Goal: Task Accomplishment & Management: Use online tool/utility

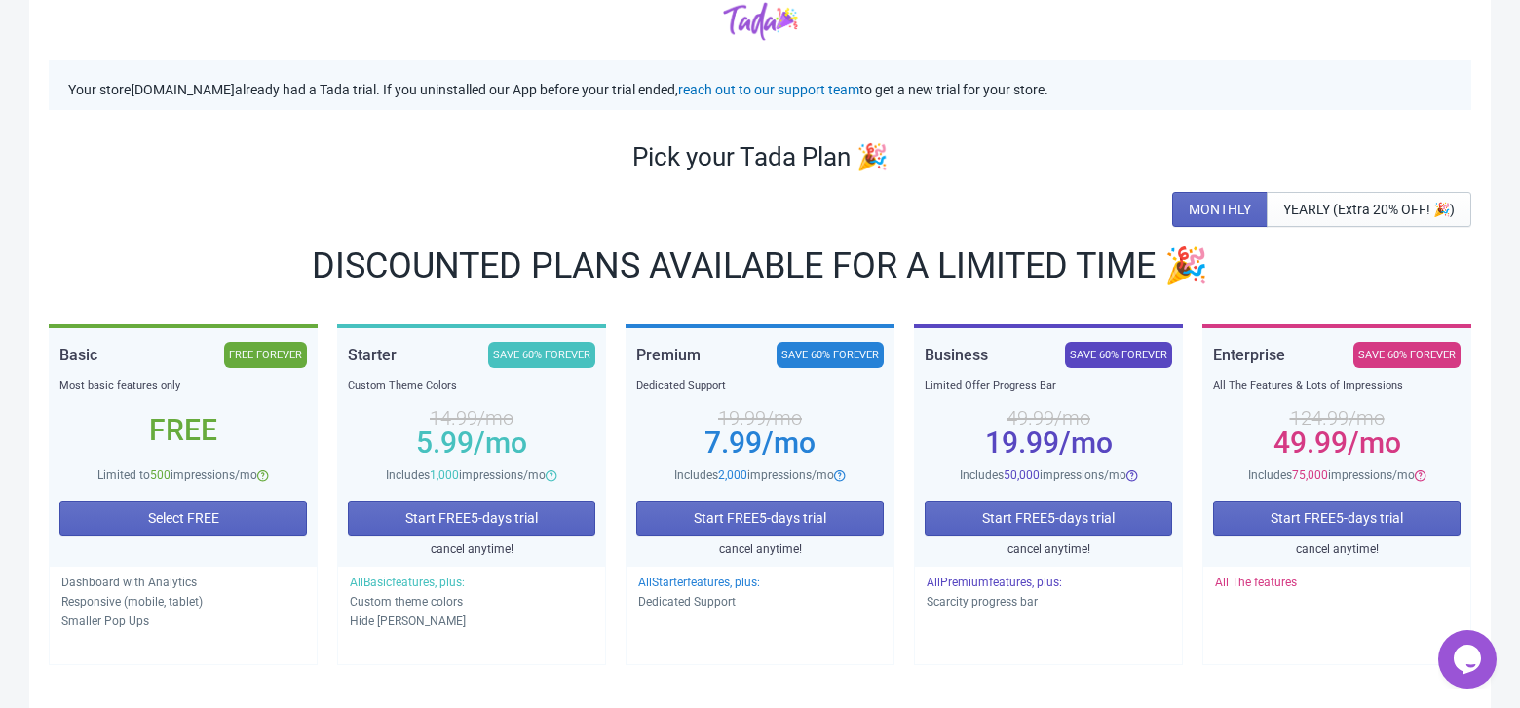
scroll to position [97, 0]
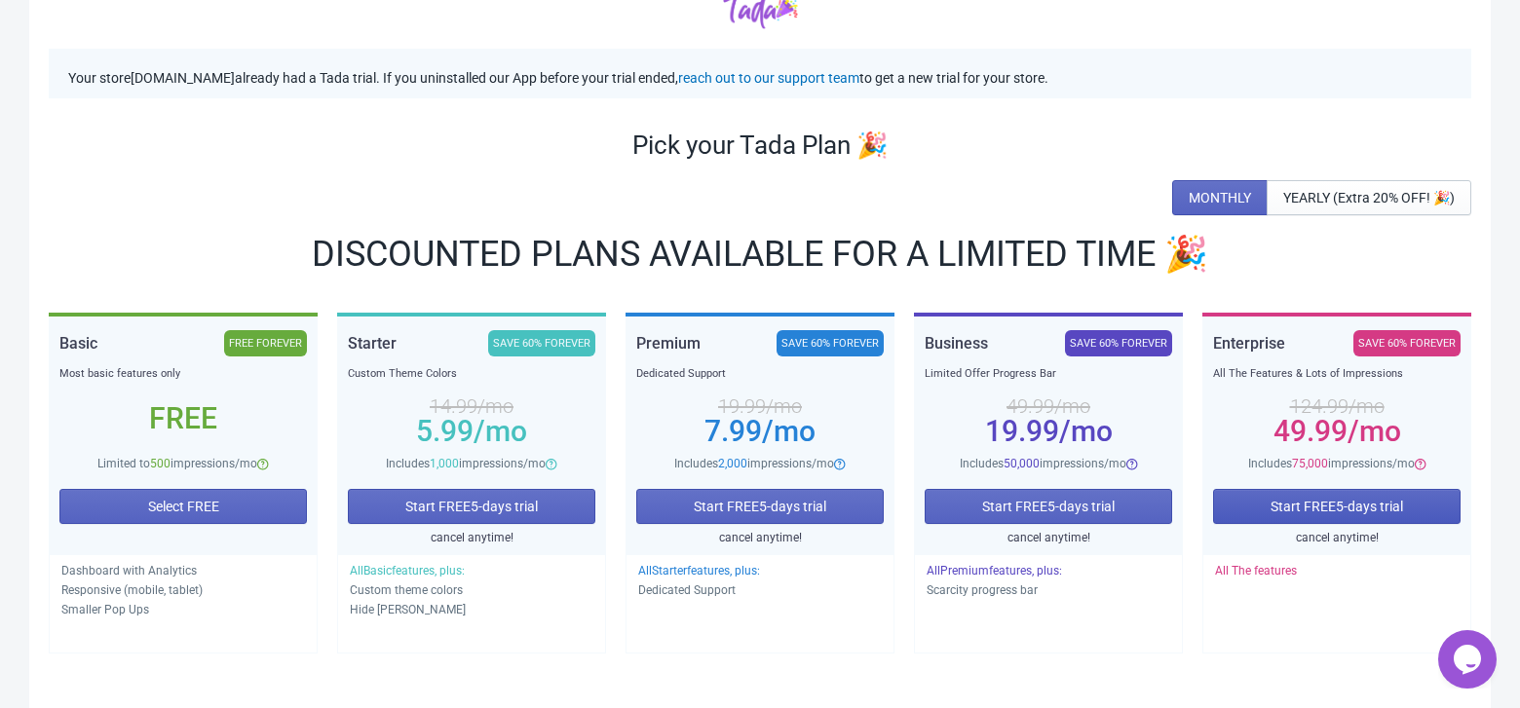
click at [1335, 508] on span "Start FREE 5 -days trial" at bounding box center [1336, 507] width 132 height 16
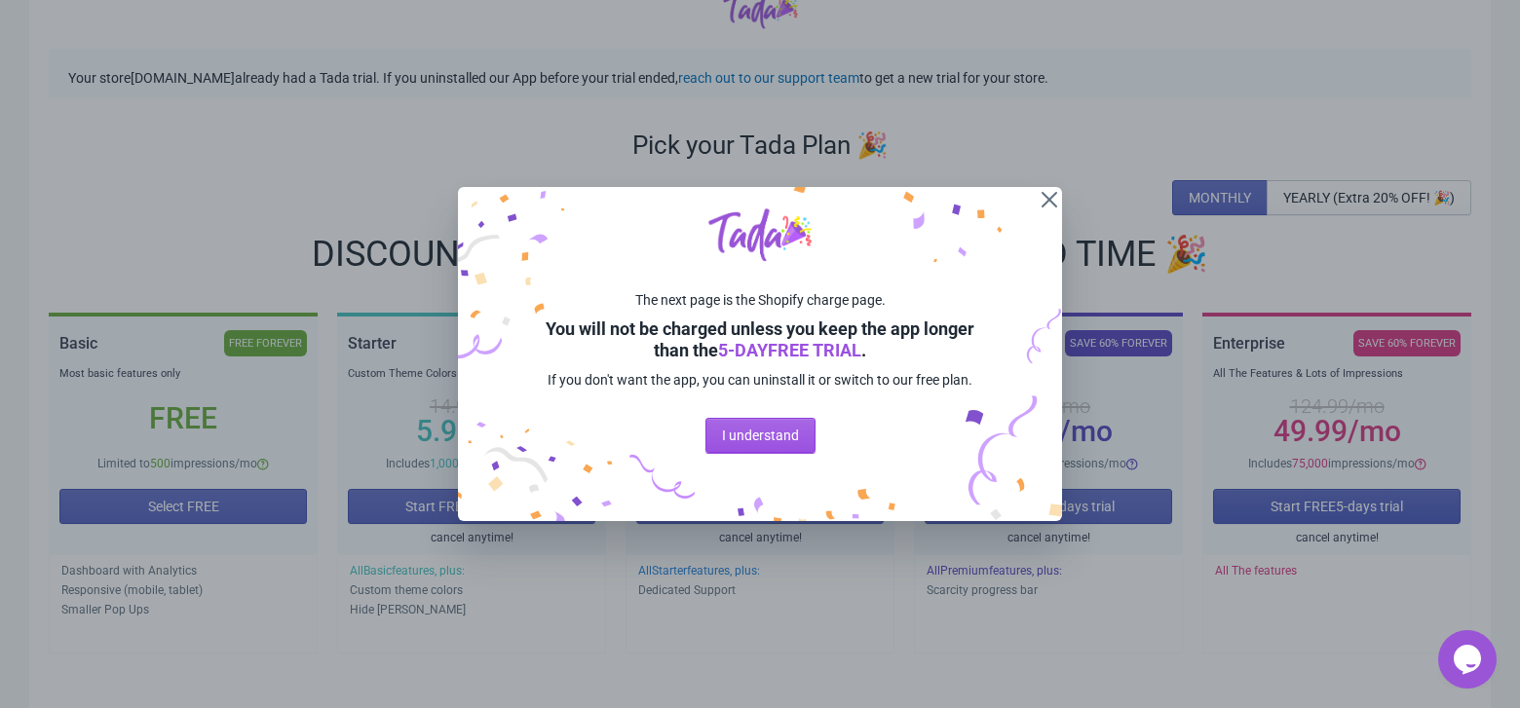
scroll to position [0, 0]
click at [770, 443] on span "I understand" at bounding box center [760, 436] width 77 height 16
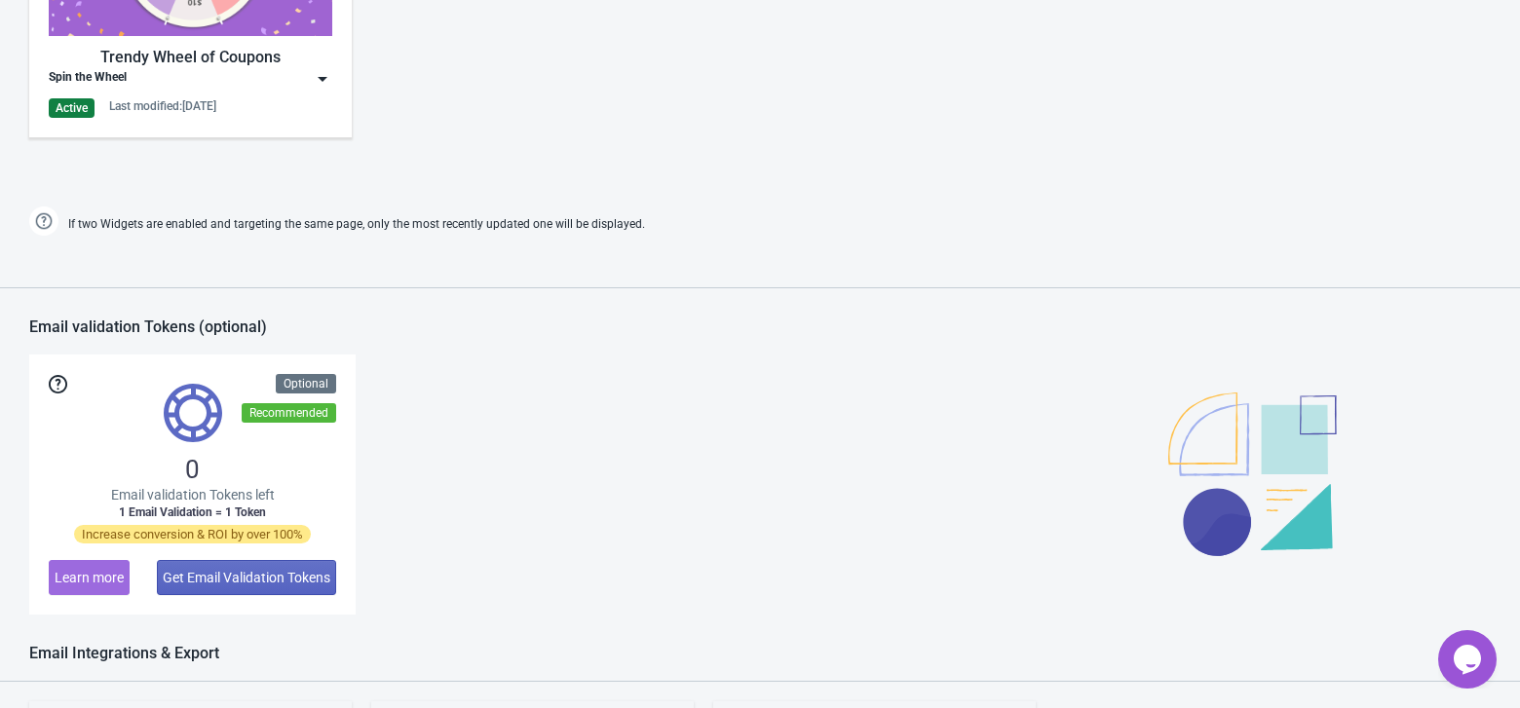
scroll to position [1121, 0]
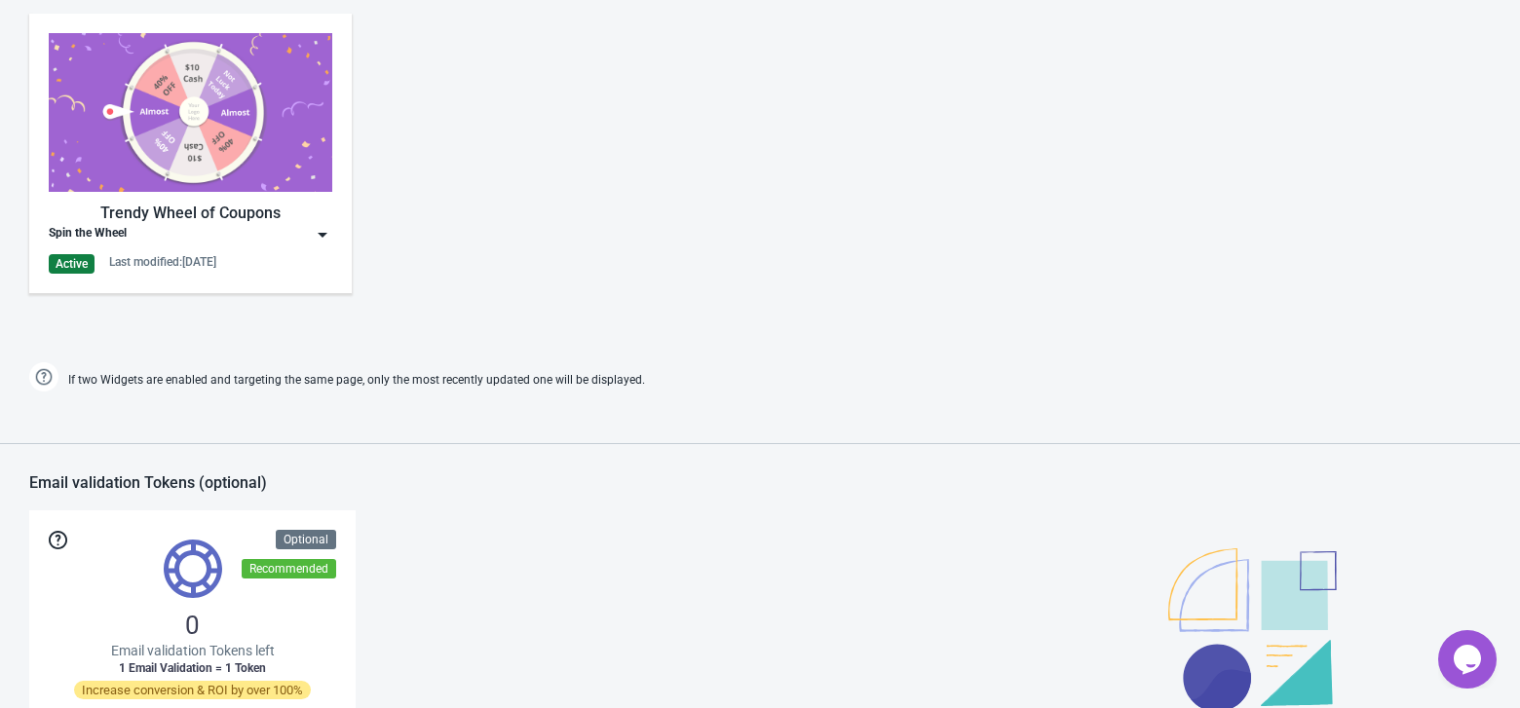
click at [206, 214] on div "Trendy Wheel of Coupons" at bounding box center [190, 213] width 283 height 23
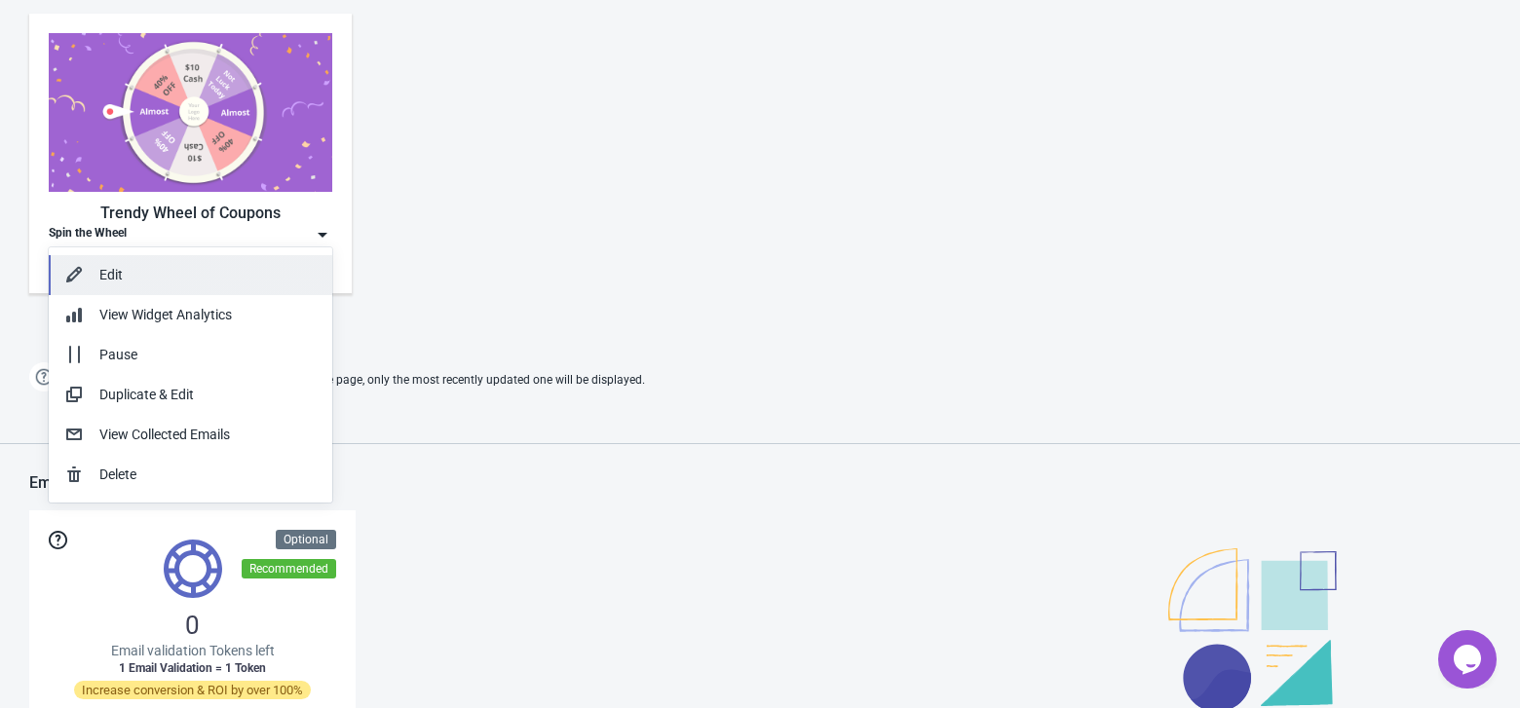
click at [166, 265] on div "Edit" at bounding box center [207, 275] width 217 height 20
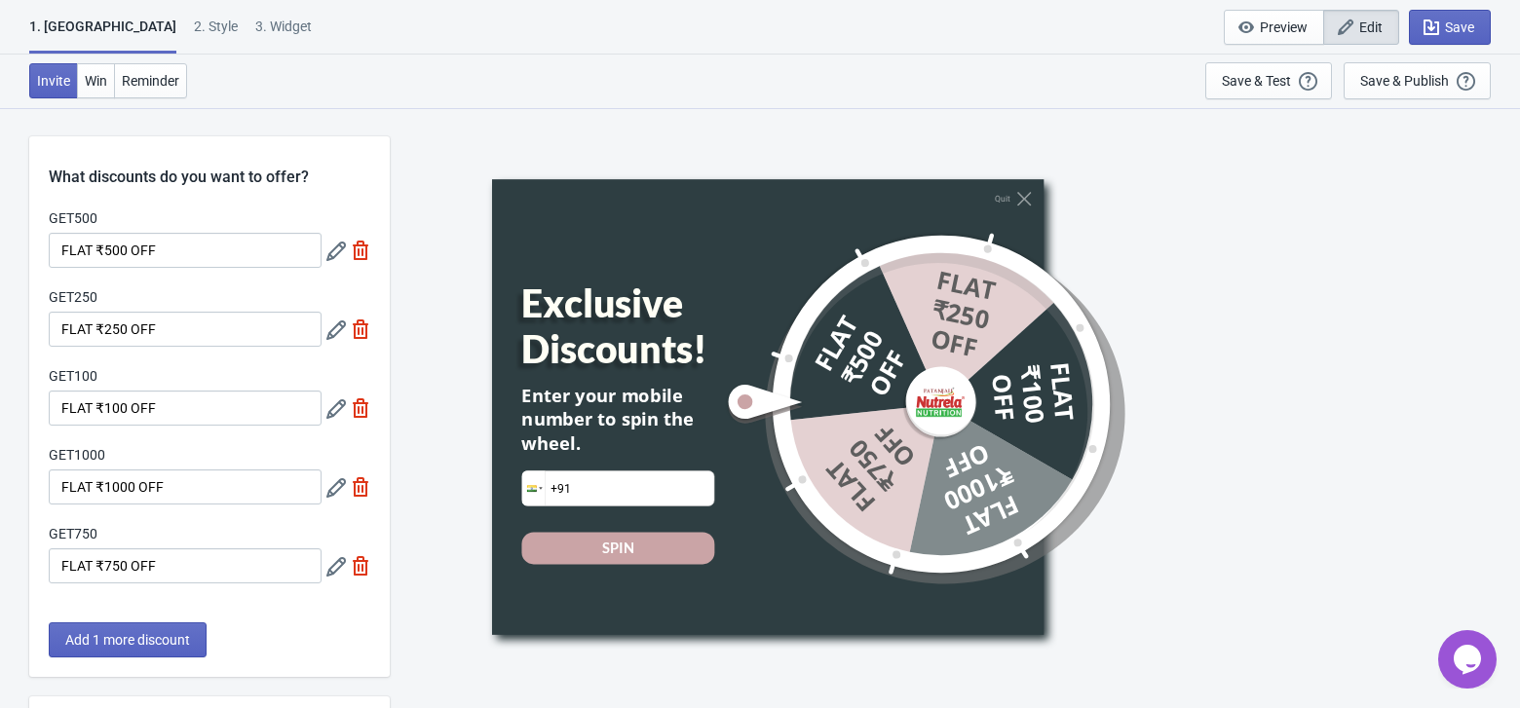
click at [332, 253] on icon at bounding box center [335, 251] width 19 height 19
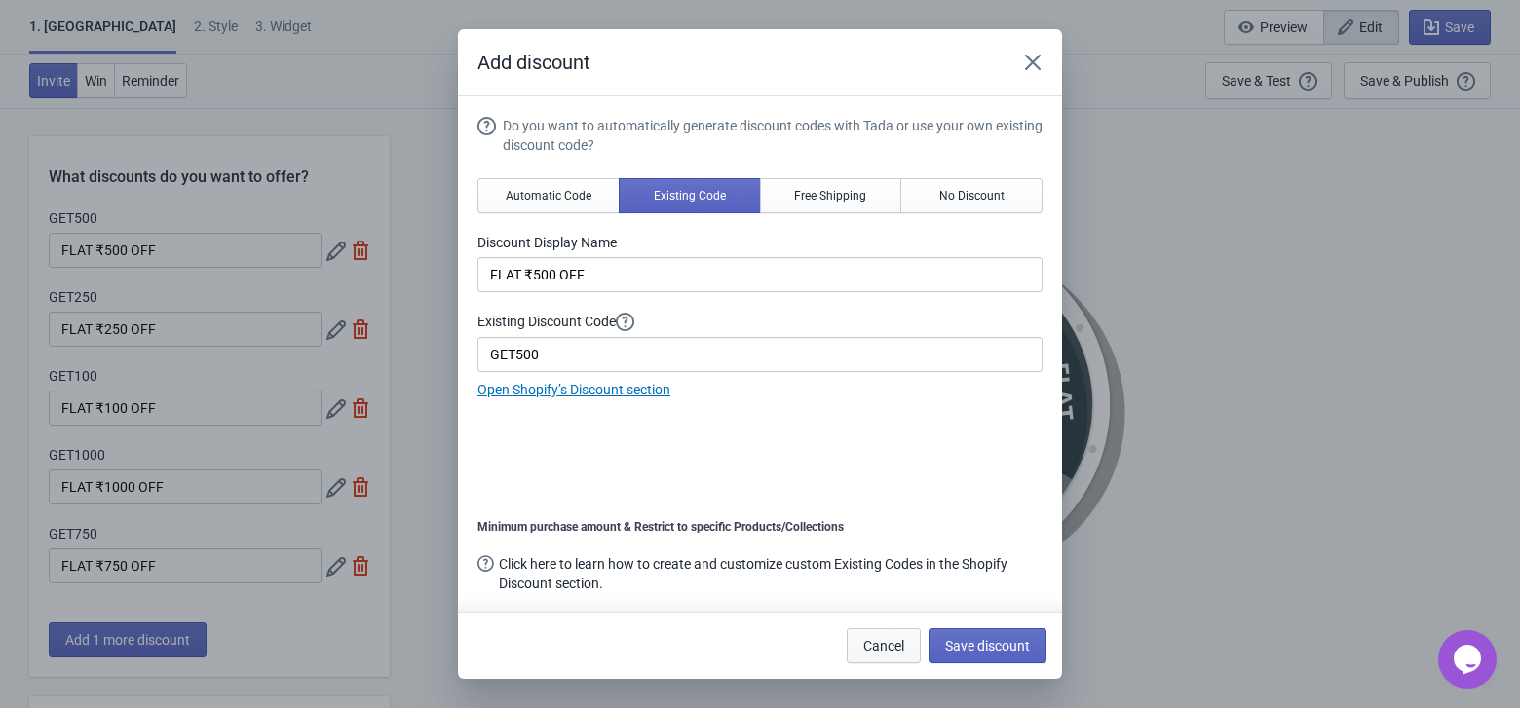
click at [868, 642] on span "Cancel" at bounding box center [883, 646] width 41 height 16
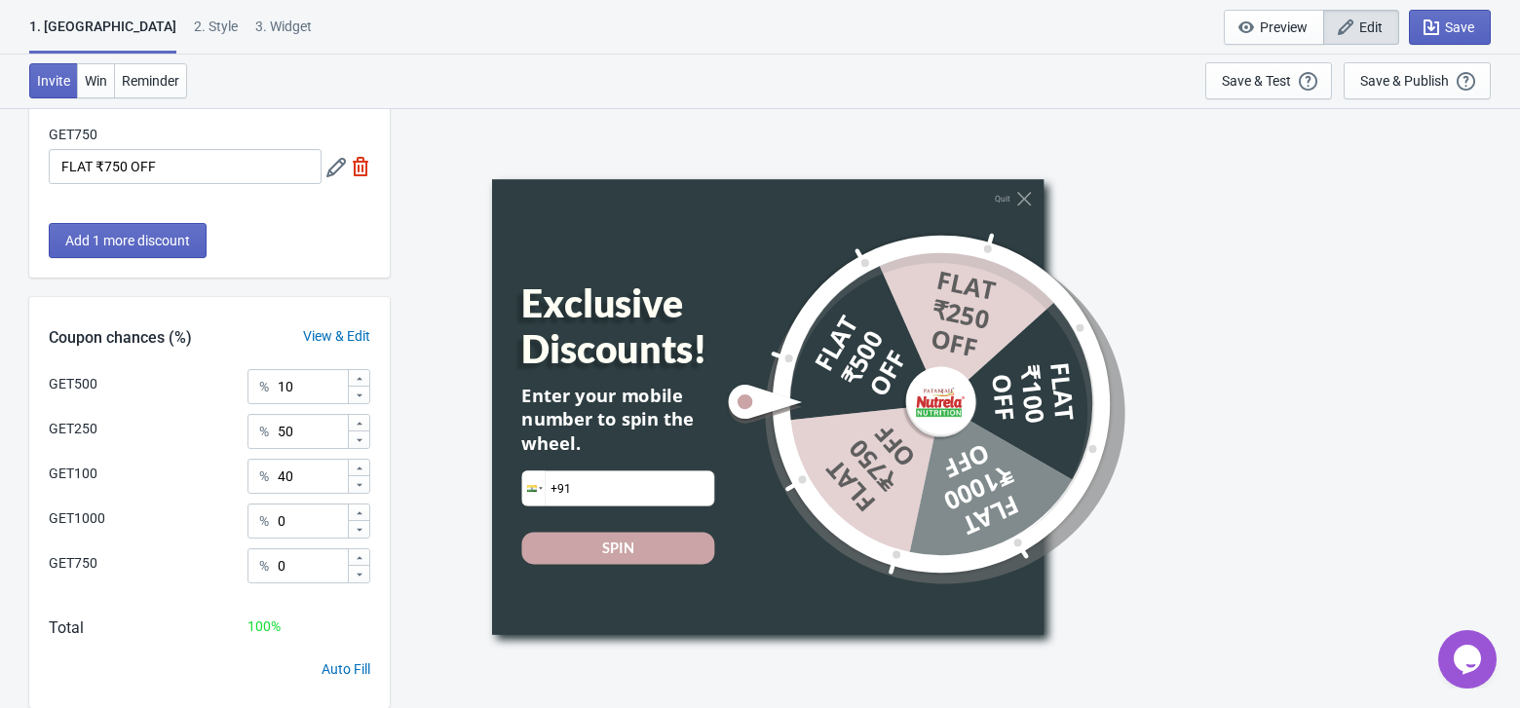
scroll to position [453, 0]
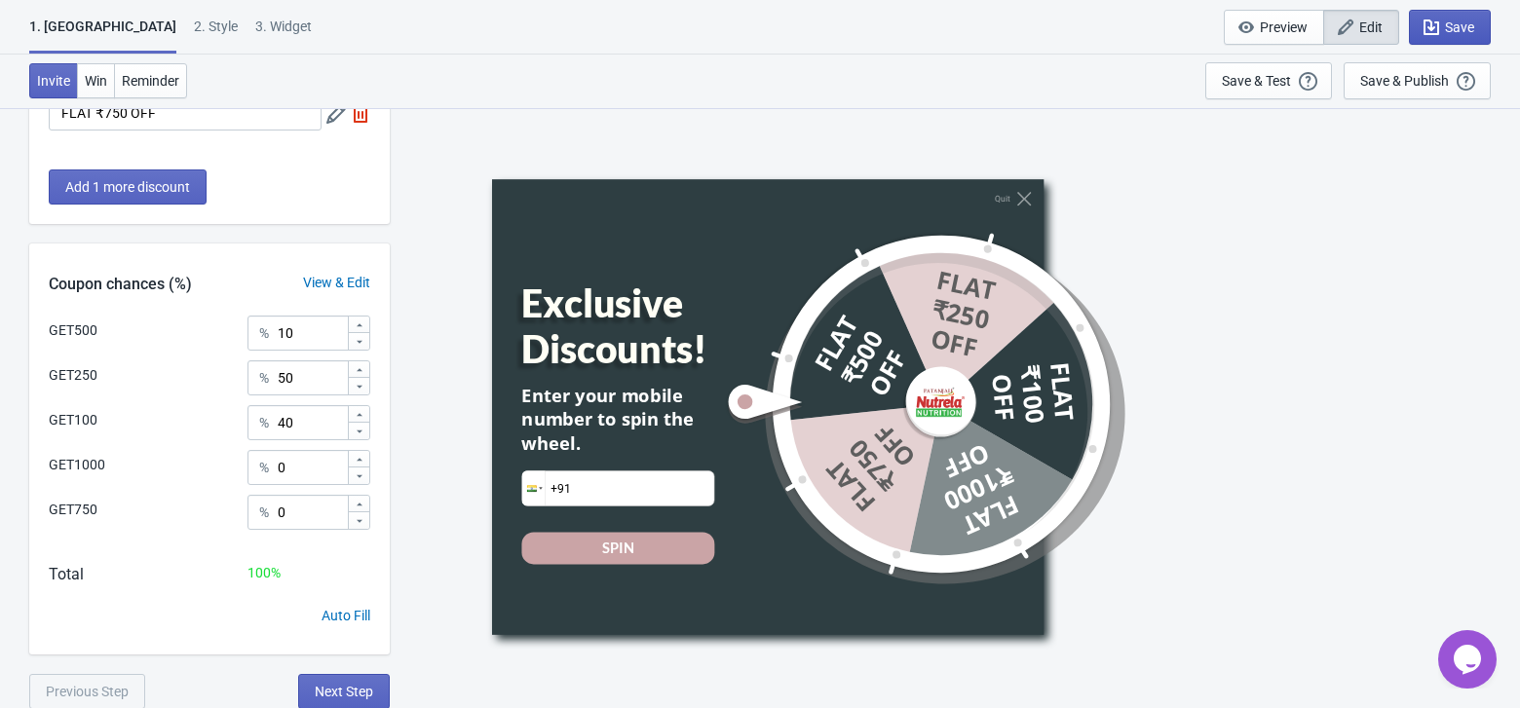
click at [1447, 23] on span "Save" at bounding box center [1459, 27] width 29 height 16
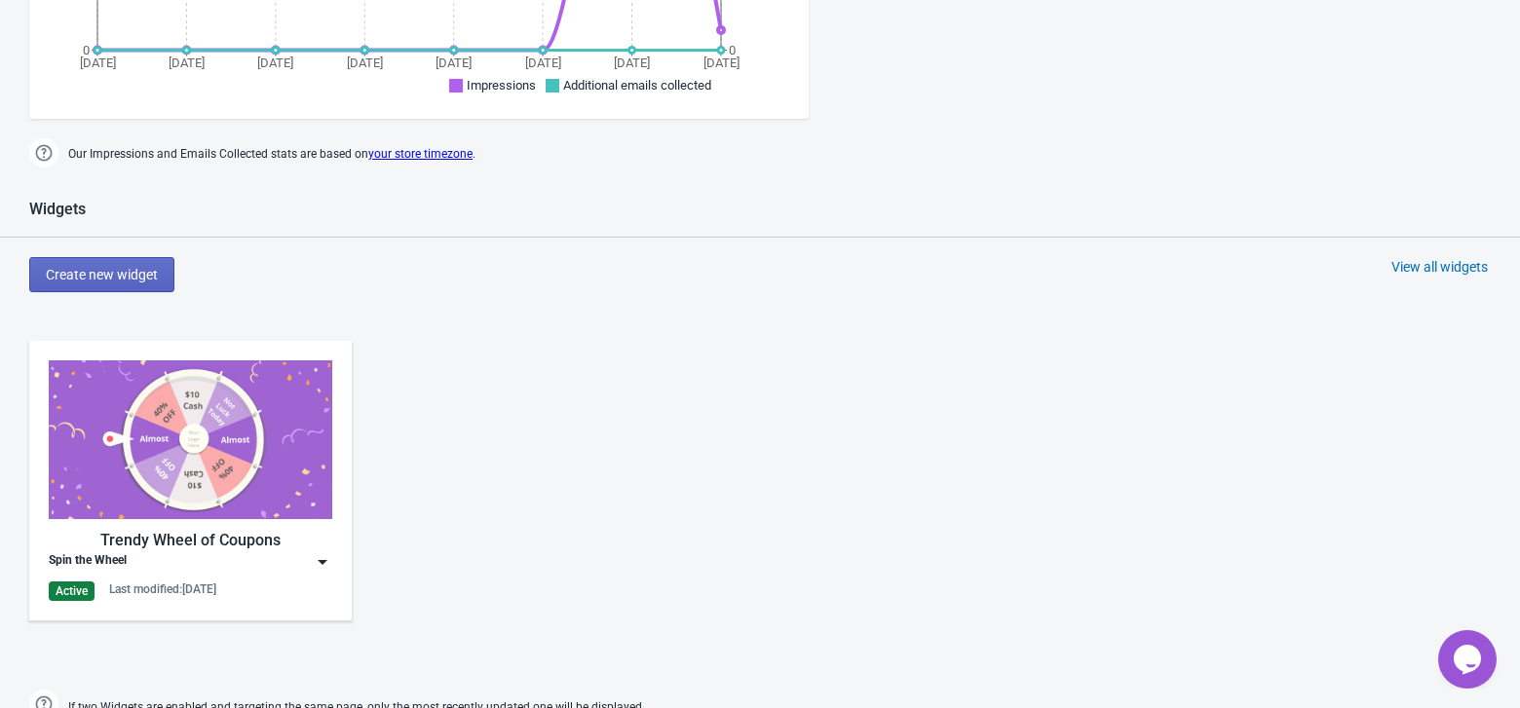
scroll to position [997, 0]
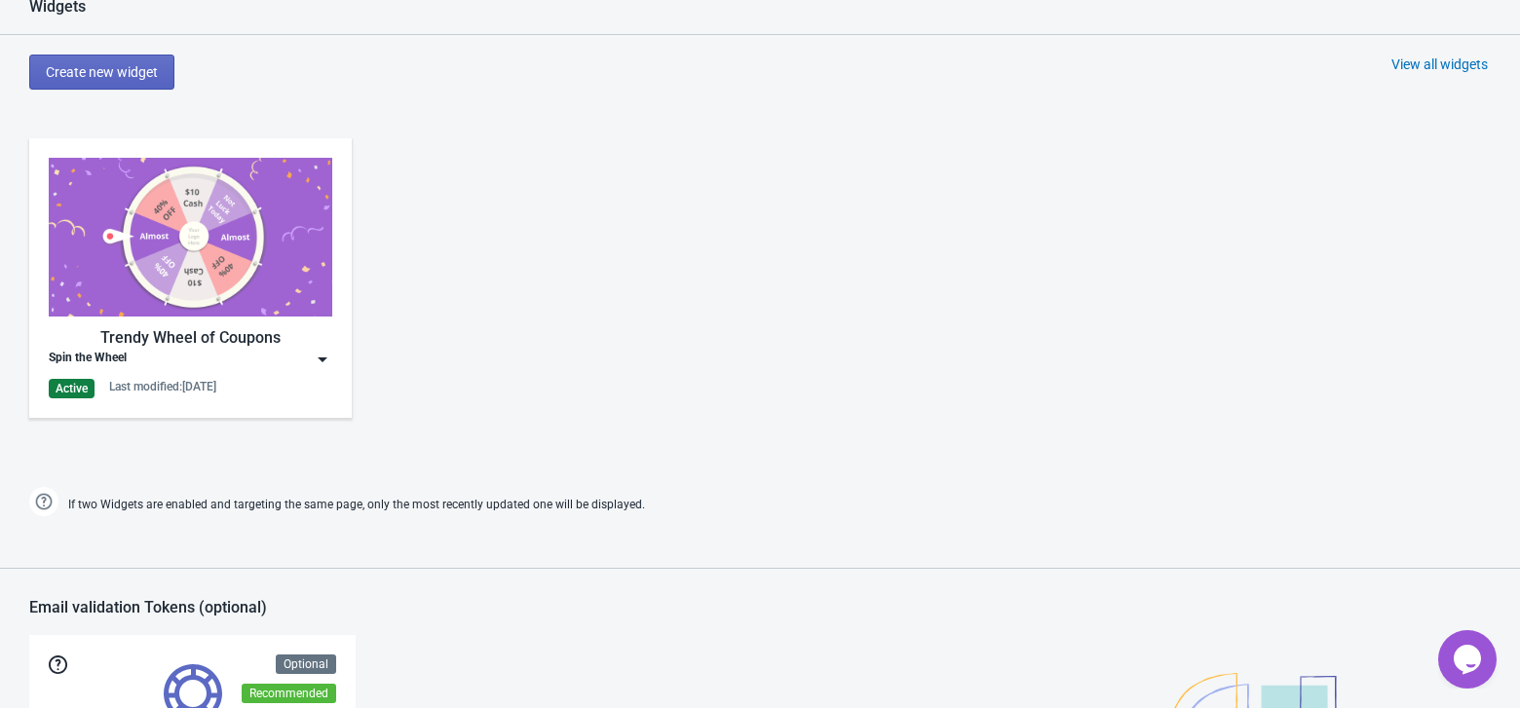
click at [189, 342] on div "Trendy Wheel of Coupons" at bounding box center [190, 337] width 283 height 23
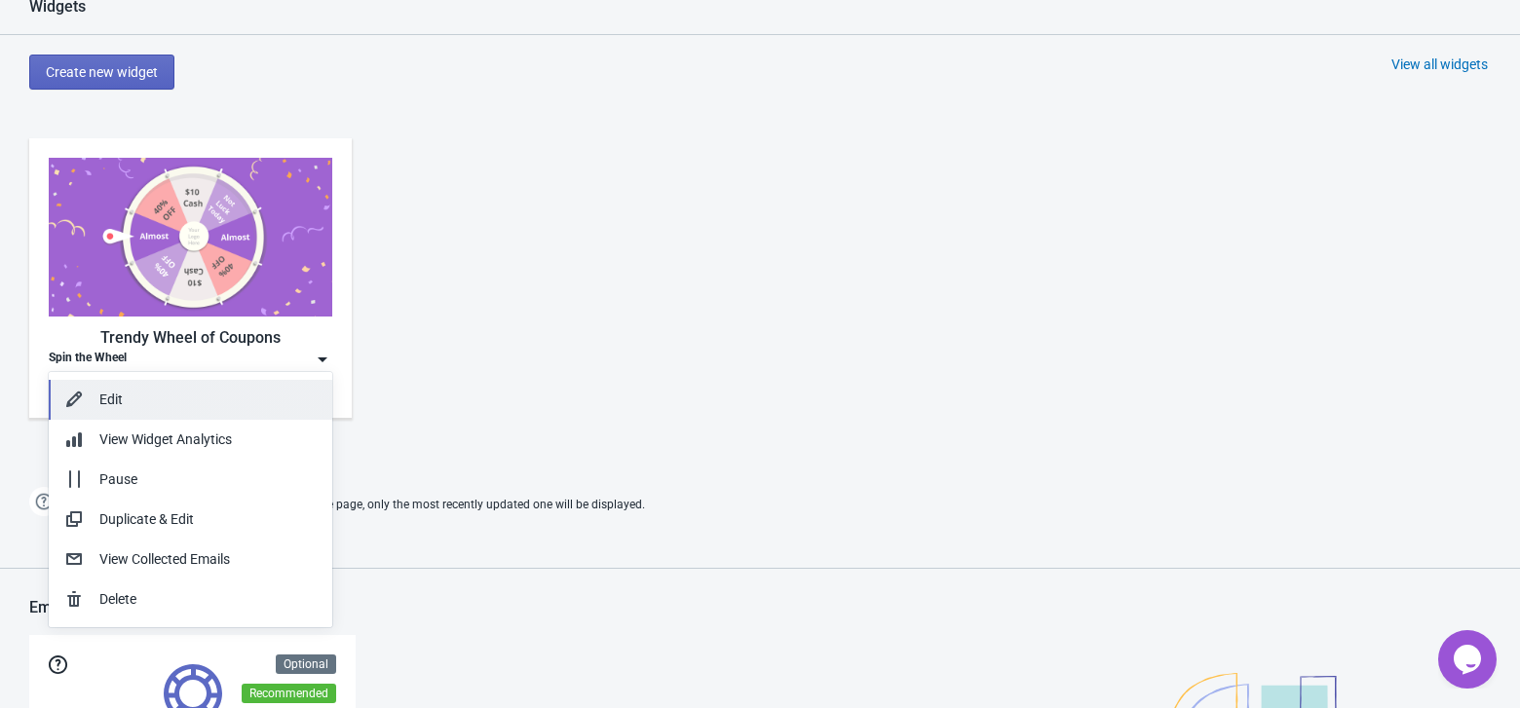
click at [134, 396] on div "Edit" at bounding box center [207, 400] width 217 height 20
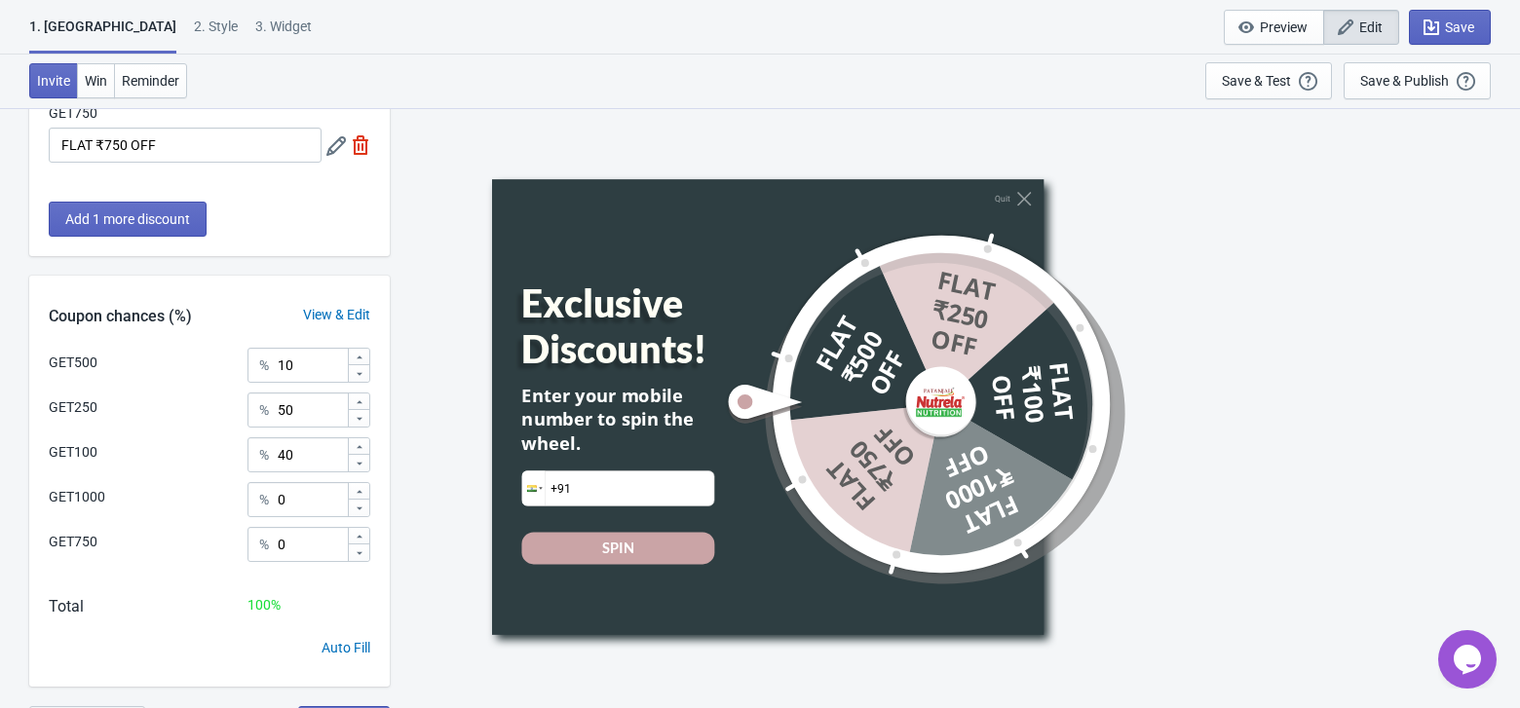
scroll to position [453, 0]
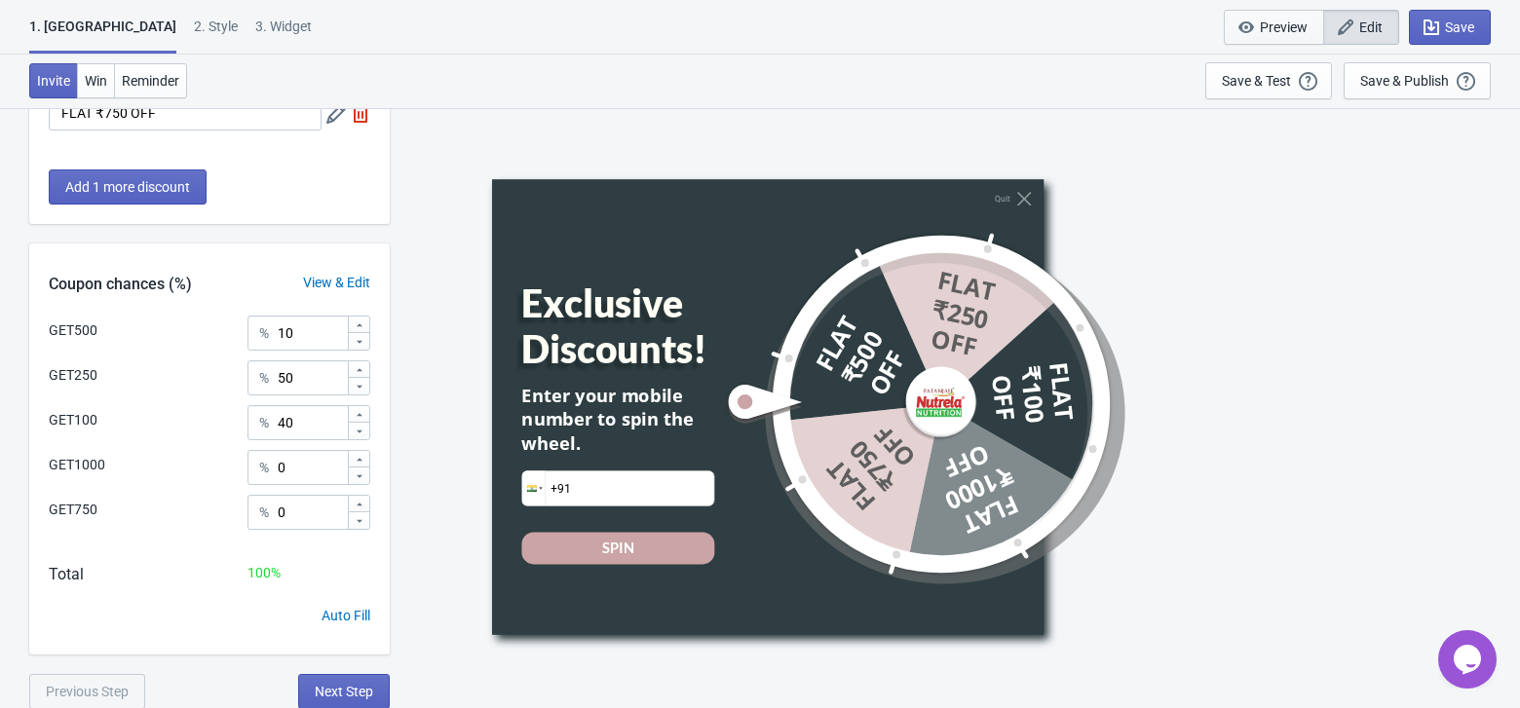
click at [1255, 27] on span "Preview" at bounding box center [1273, 27] width 67 height 19
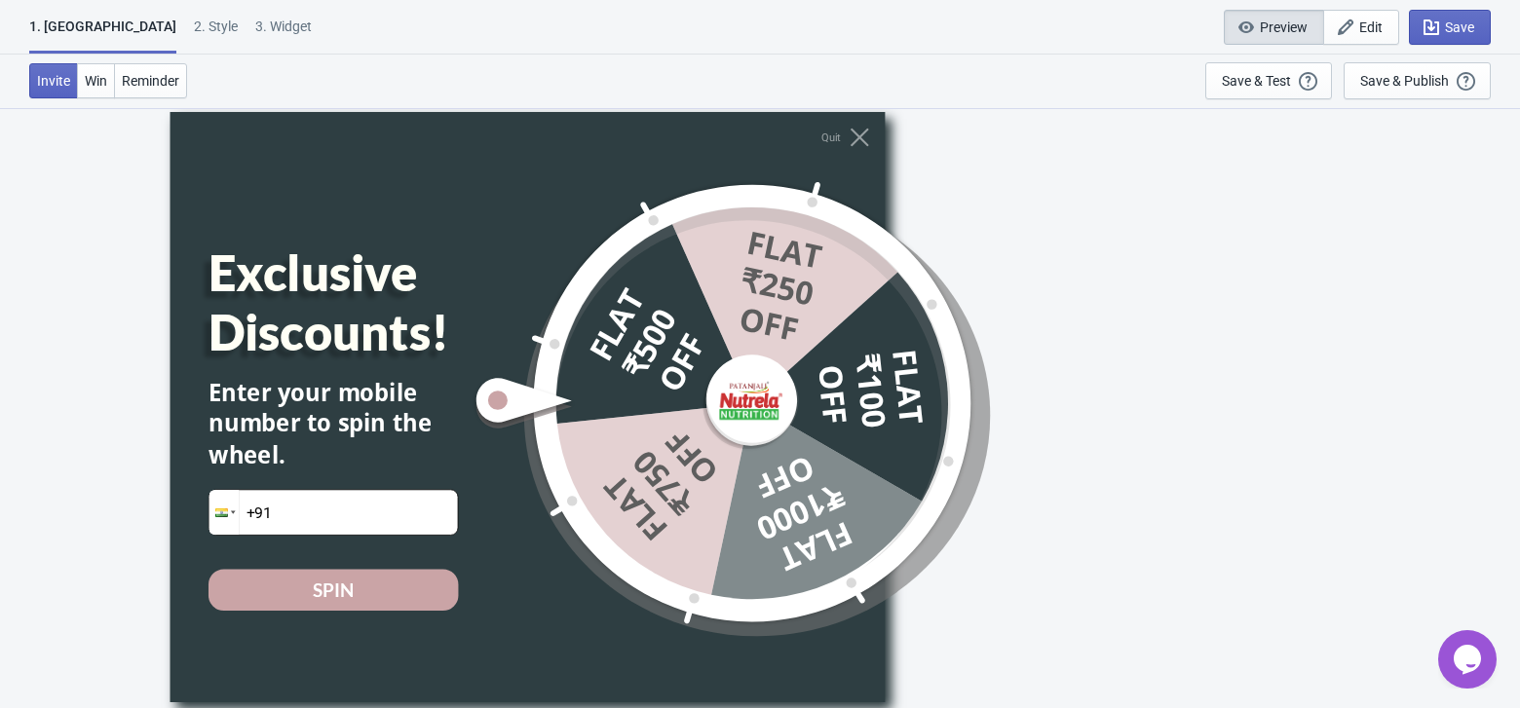
click at [363, 507] on input "+91" at bounding box center [333, 512] width 248 height 45
type input "+919582623245"
click at [355, 590] on div "SPIN" at bounding box center [332, 590] width 249 height 42
click at [342, 594] on div "SPIN" at bounding box center [334, 589] width 42 height 25
click at [328, 578] on div "SPIN" at bounding box center [334, 589] width 42 height 25
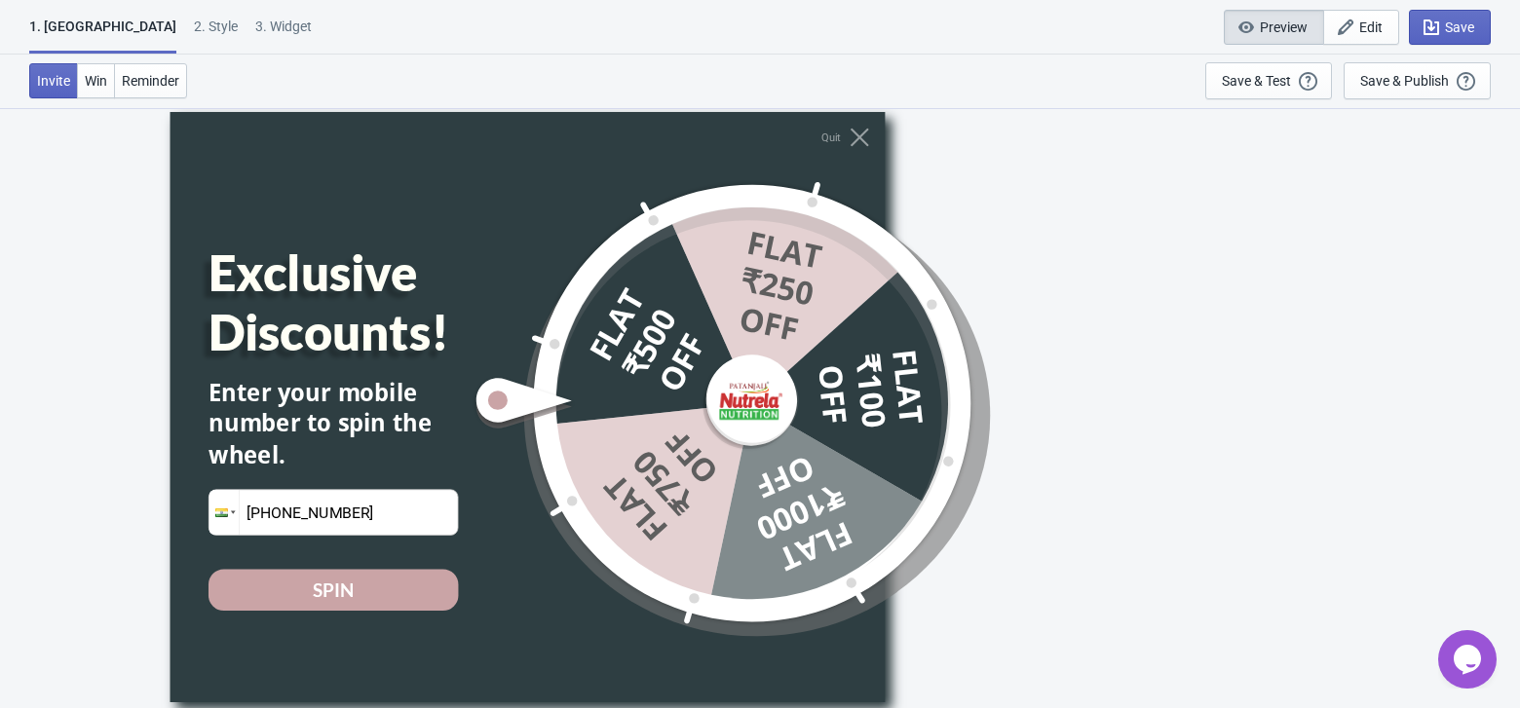
click at [401, 581] on div "SPIN" at bounding box center [332, 590] width 249 height 42
drag, startPoint x: 1270, startPoint y: 84, endPoint x: 1399, endPoint y: 257, distance: 215.9
click at [1399, 20] on div "1. Coupon 2 . Style 3. Widget 1. Coupon 2 . Style 3. Widget Save and Exit Previ…" at bounding box center [760, 10] width 1520 height 20
click at [1419, 83] on div "Save & Publish" at bounding box center [1404, 81] width 89 height 16
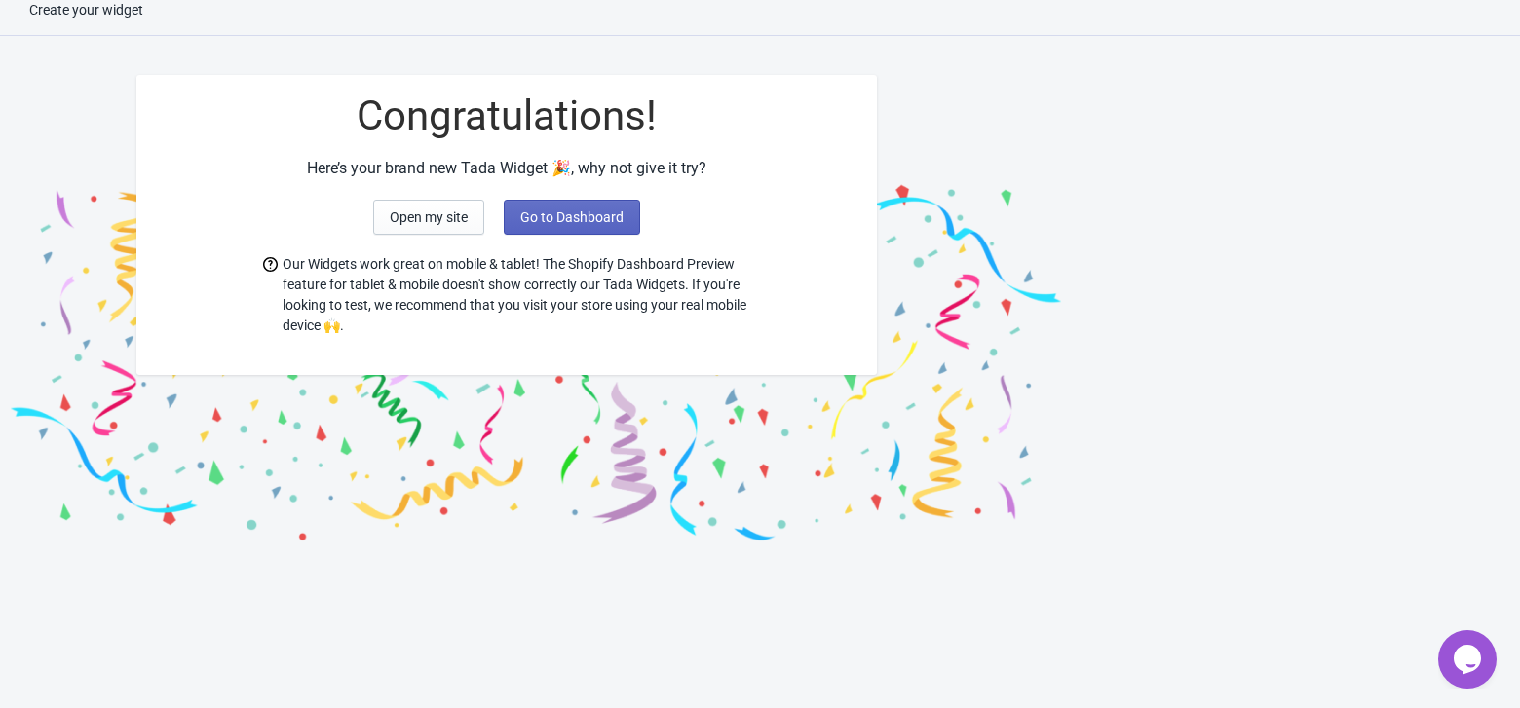
scroll to position [19, 0]
click at [549, 226] on button "Go to Dashboard" at bounding box center [572, 217] width 136 height 35
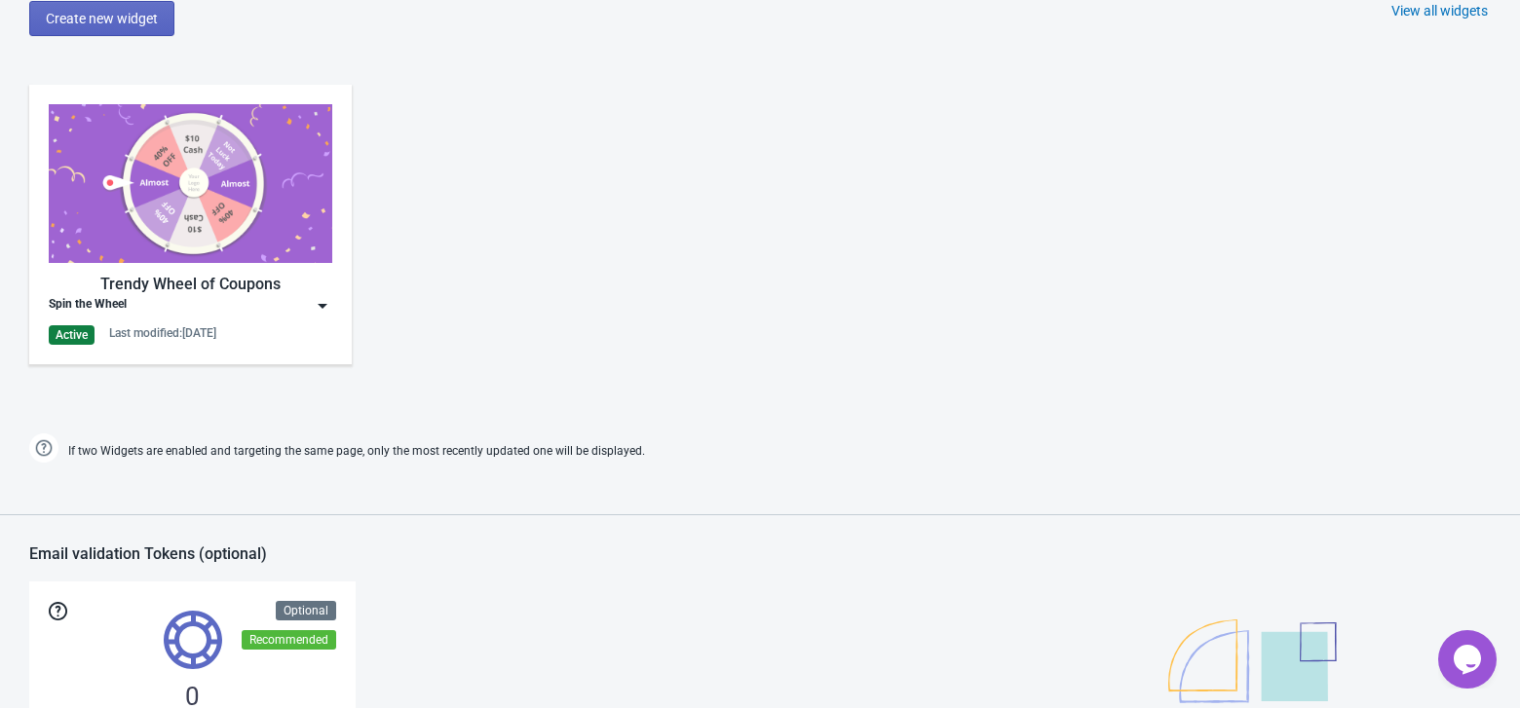
scroll to position [1038, 0]
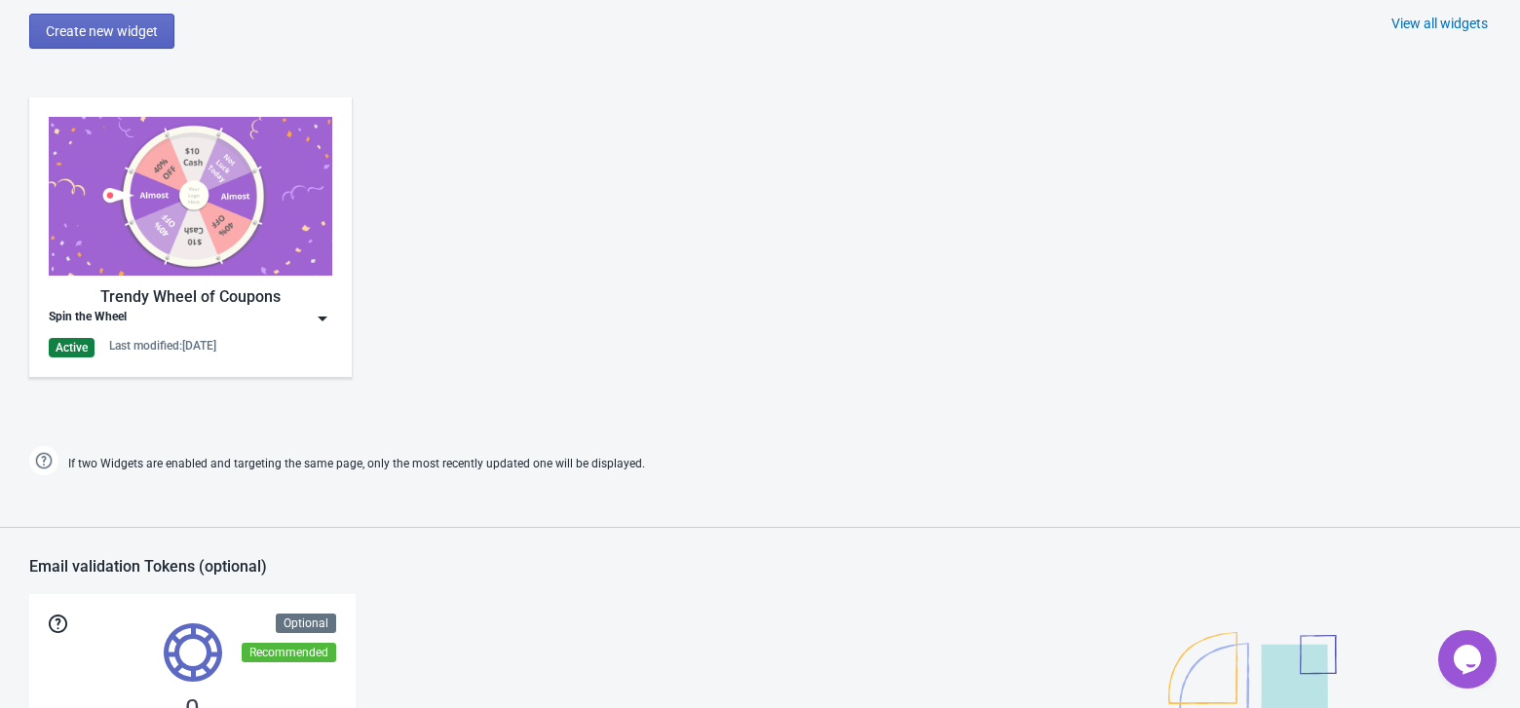
click at [321, 315] on img at bounding box center [322, 318] width 19 height 19
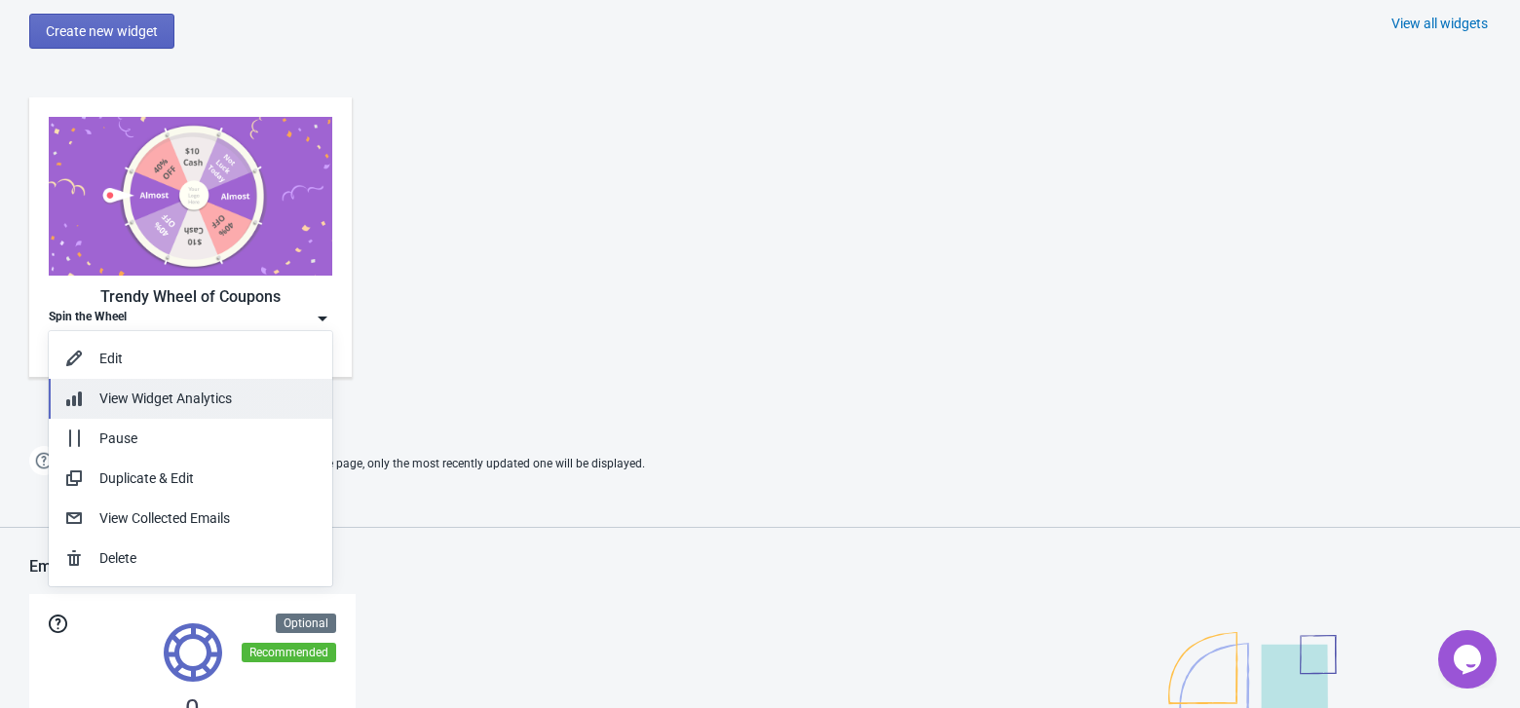
click at [215, 394] on span "View Widget Analytics" at bounding box center [165, 399] width 132 height 16
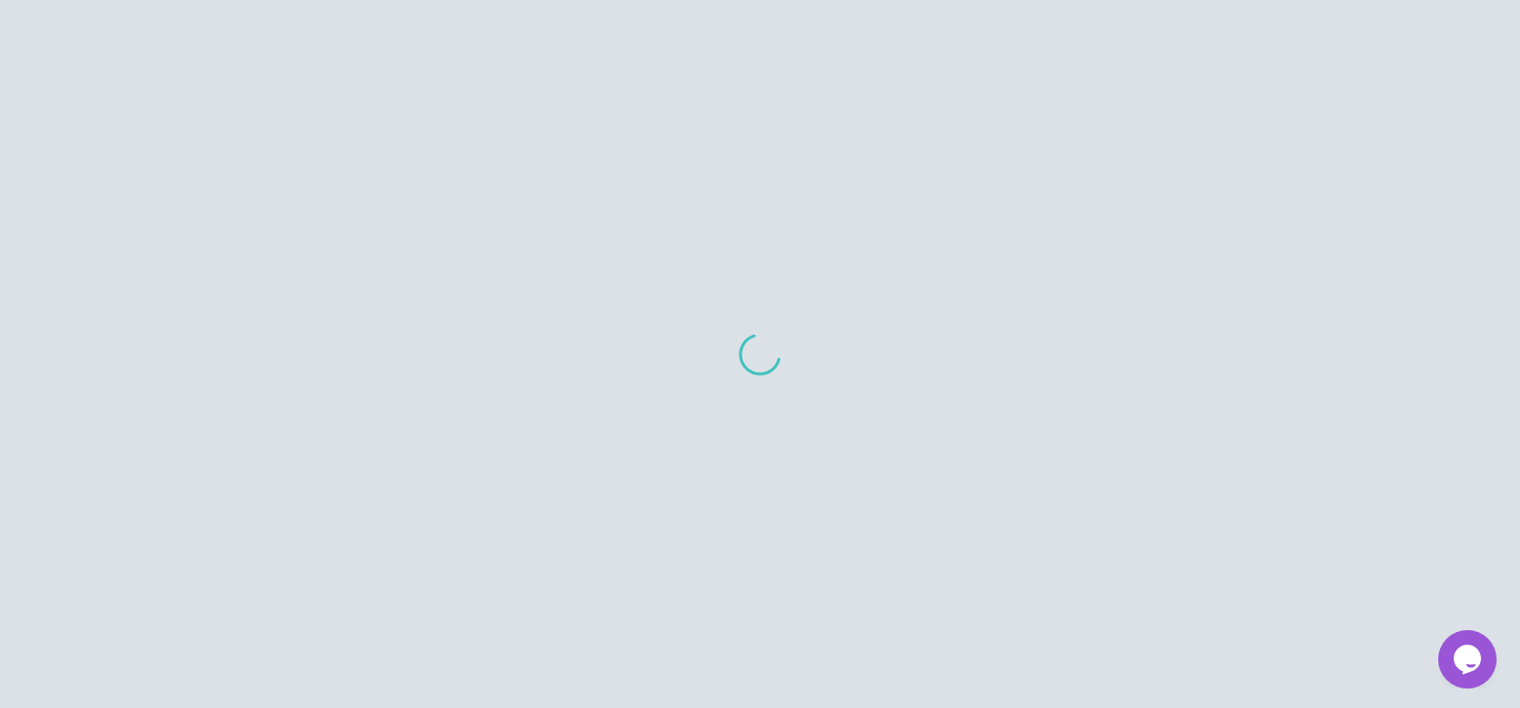
scroll to position [112, 0]
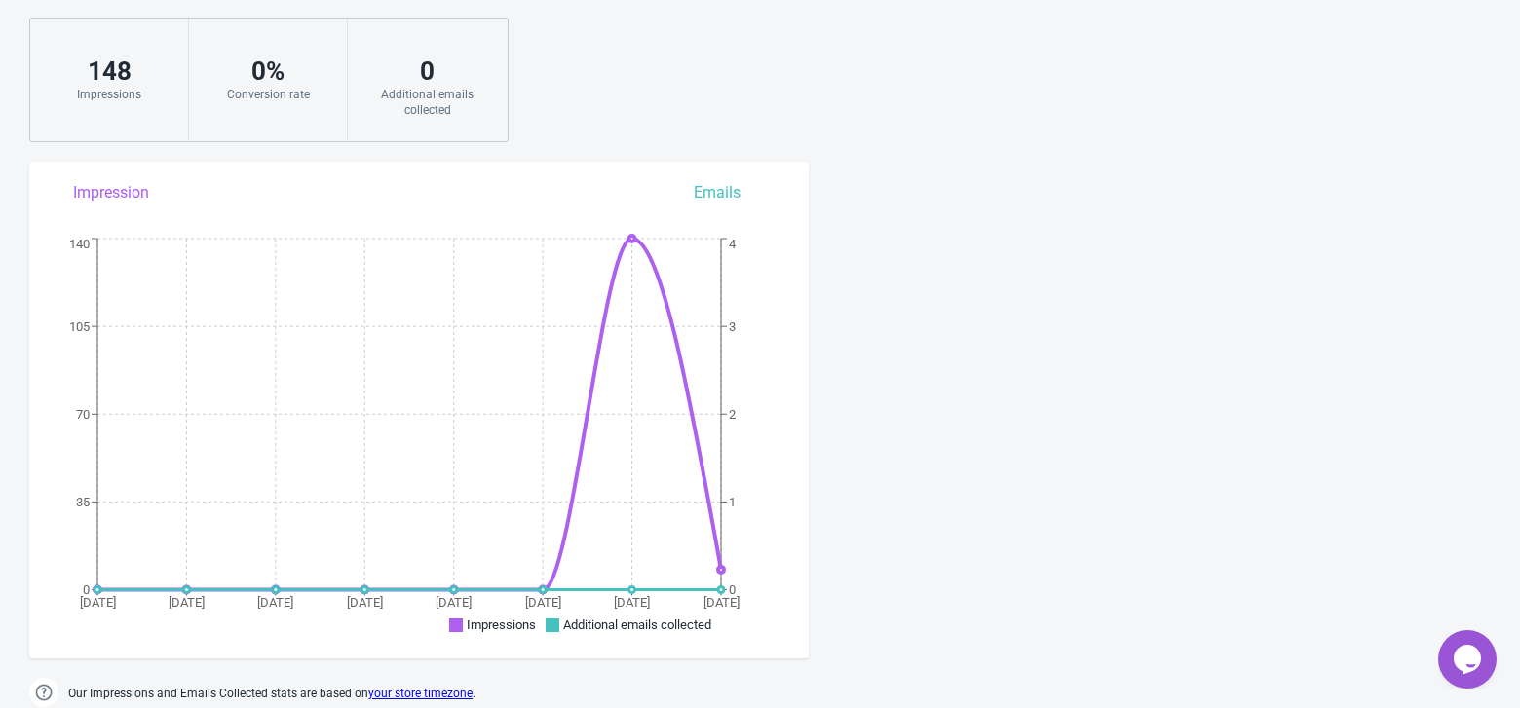
click at [723, 567] on circle at bounding box center [721, 570] width 6 height 6
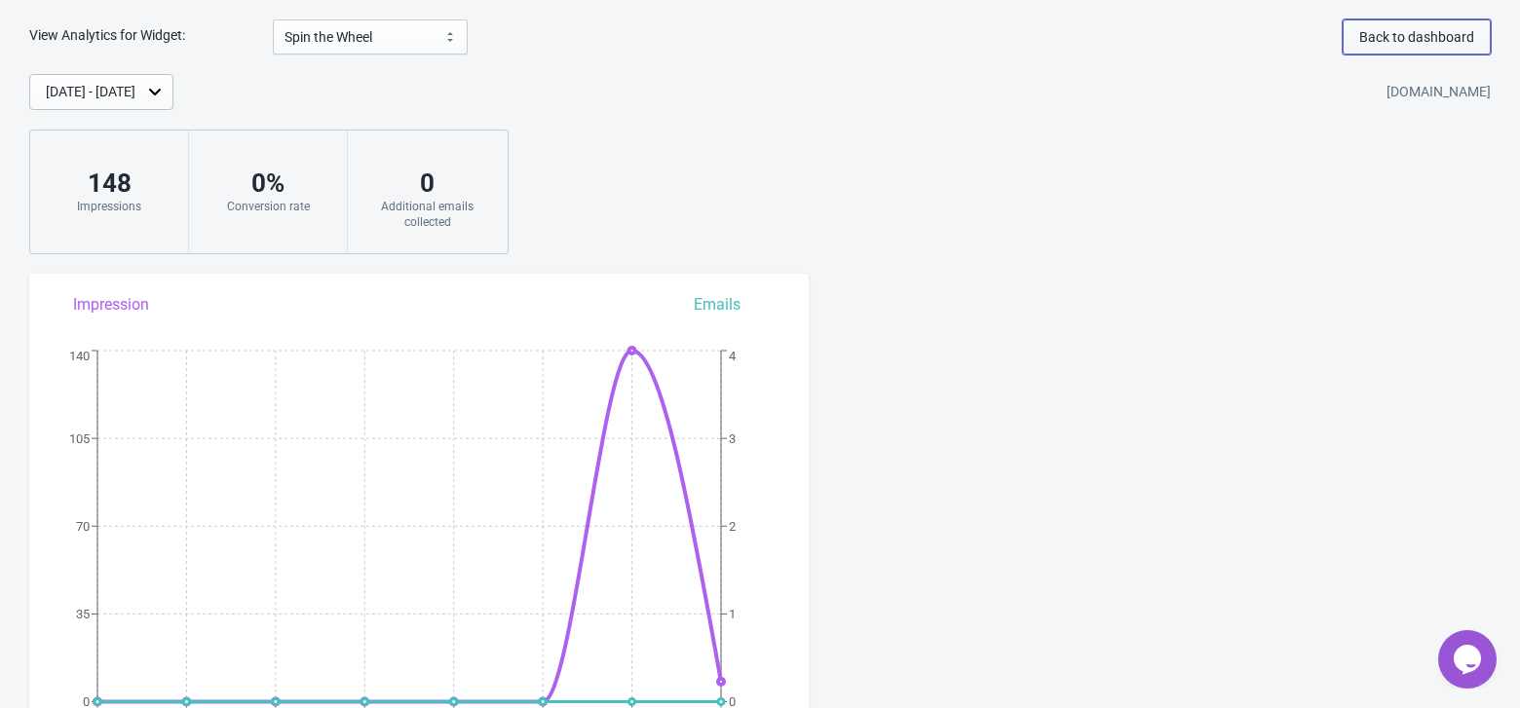
click at [1452, 37] on span "Back to dashboard" at bounding box center [1416, 37] width 115 height 16
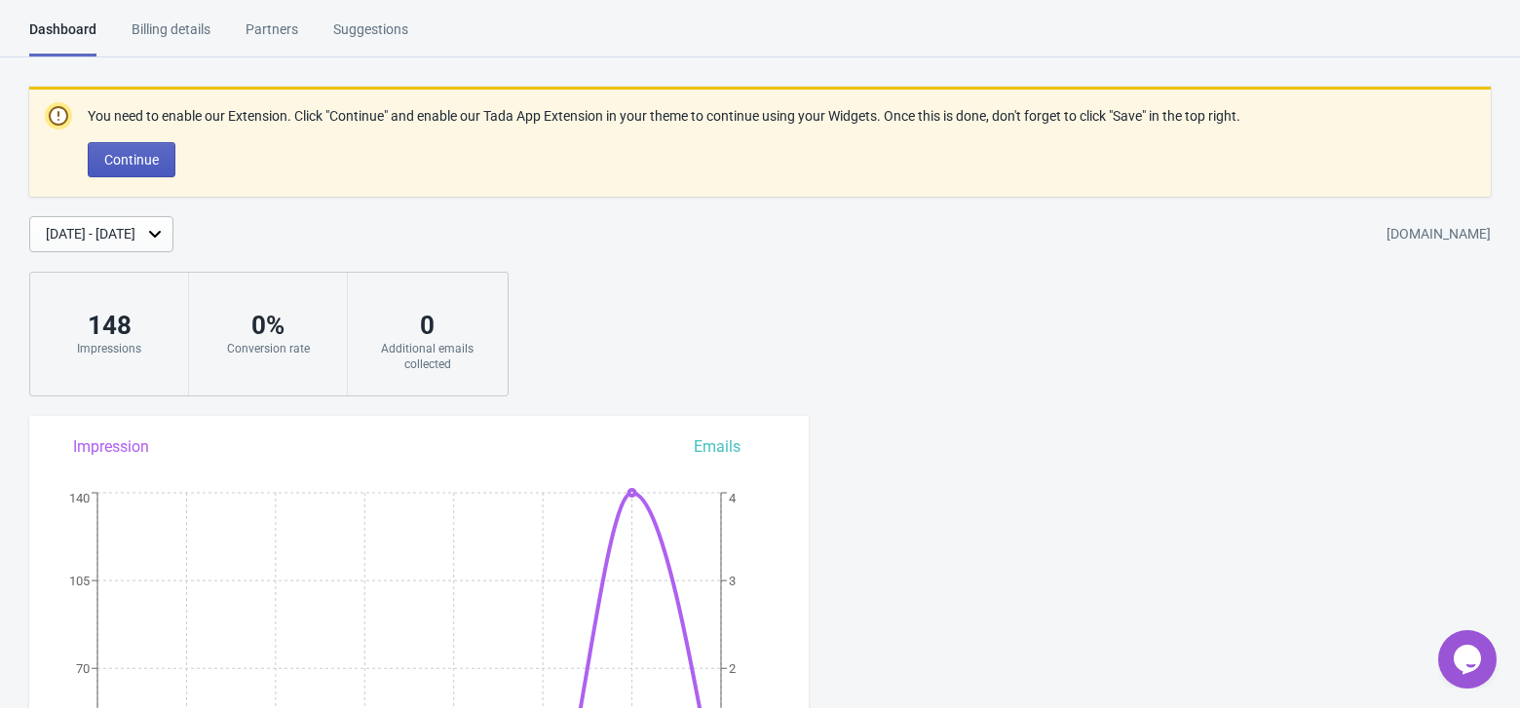
click at [162, 166] on button "Continue" at bounding box center [132, 159] width 88 height 35
